Goal: Information Seeking & Learning: Learn about a topic

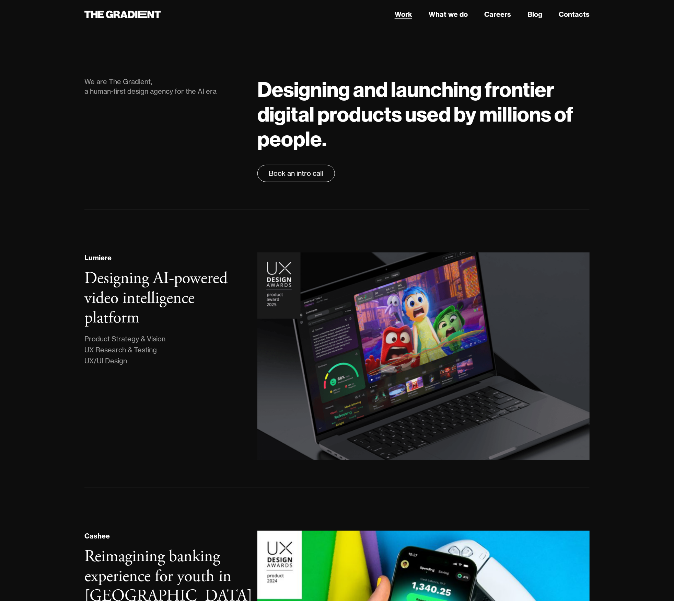
click at [405, 13] on link "Work" at bounding box center [404, 14] width 18 height 10
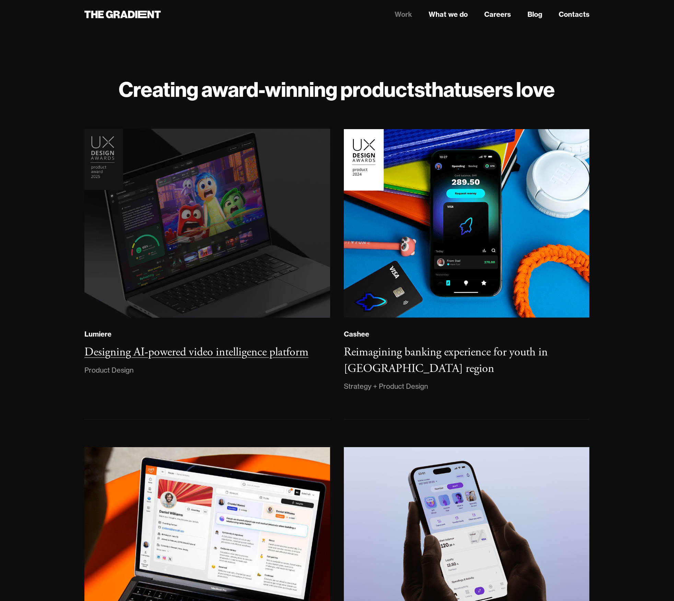
click at [246, 163] on img at bounding box center [207, 223] width 251 height 192
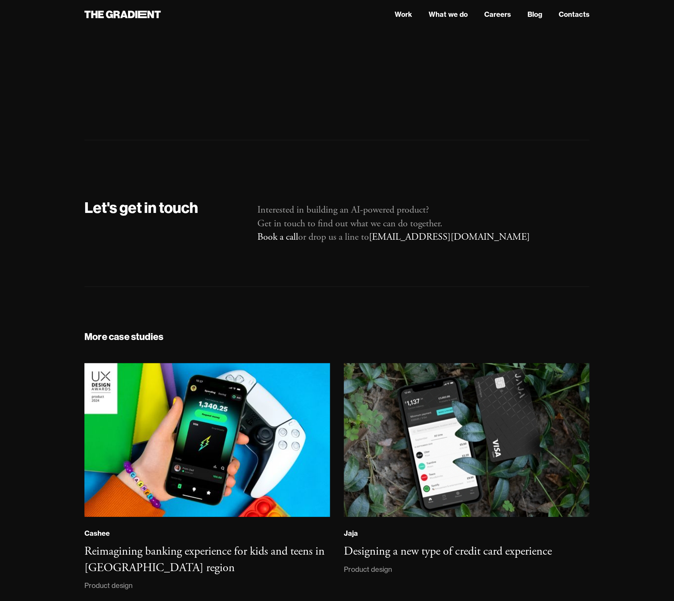
scroll to position [4740, 0]
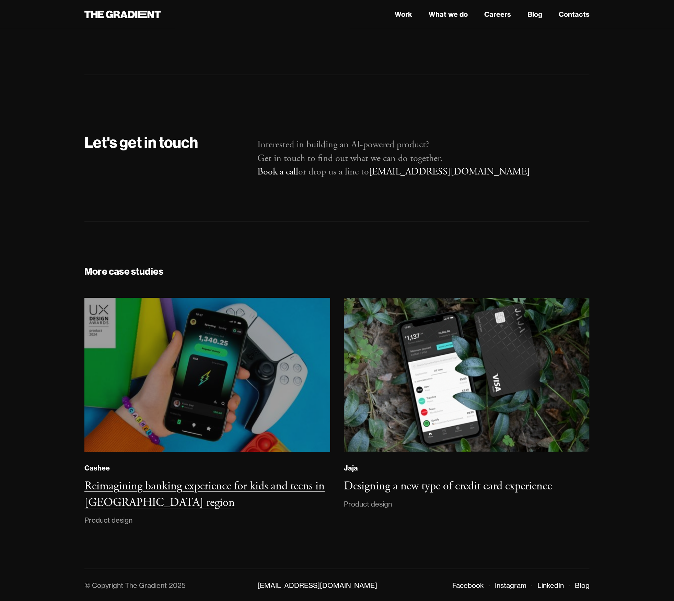
click at [202, 400] on img at bounding box center [207, 374] width 251 height 157
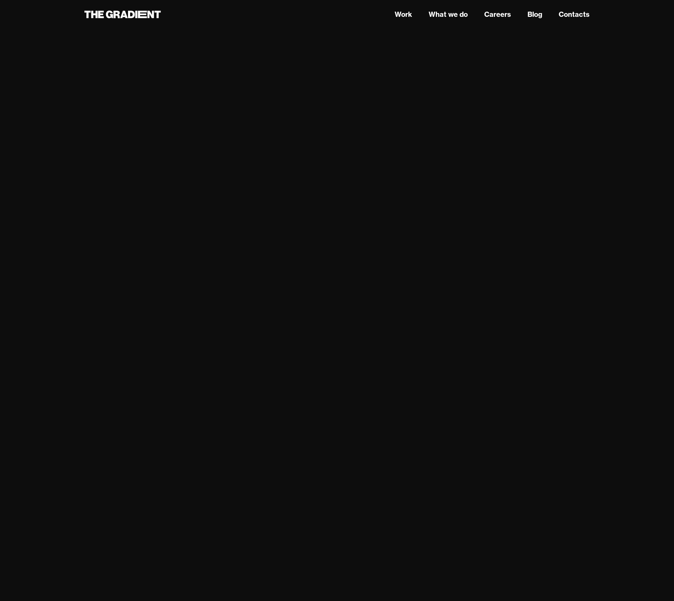
scroll to position [3153, 0]
click at [594, 430] on div at bounding box center [467, 578] width 260 height 309
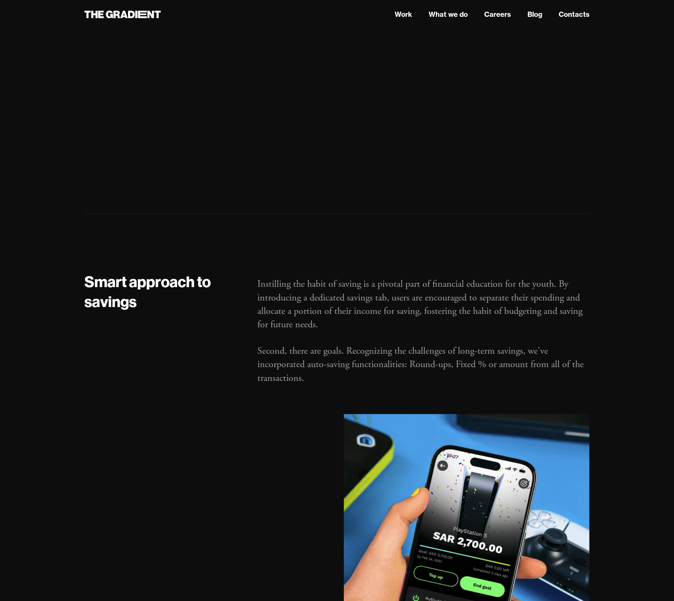
scroll to position [4526, 0]
